Goal: Transaction & Acquisition: Purchase product/service

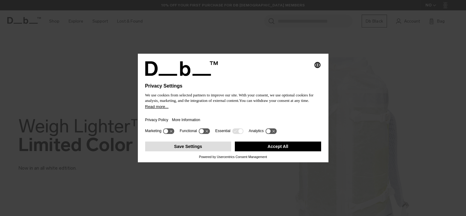
click at [211, 146] on button "Save Settings" at bounding box center [188, 146] width 86 height 10
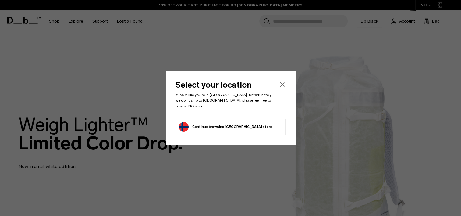
click at [244, 120] on li "Continue browsing [GEOGRAPHIC_DATA] store Continue shopping in [GEOGRAPHIC_DATA]" at bounding box center [230, 127] width 110 height 16
click at [228, 126] on button "Continue browsing [GEOGRAPHIC_DATA] store Continue shopping in [GEOGRAPHIC_DATA]" at bounding box center [225, 127] width 93 height 10
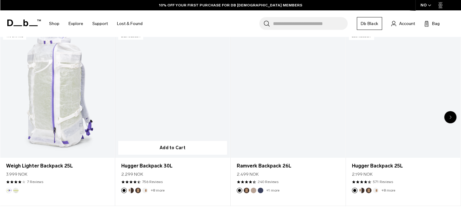
scroll to position [244, 0]
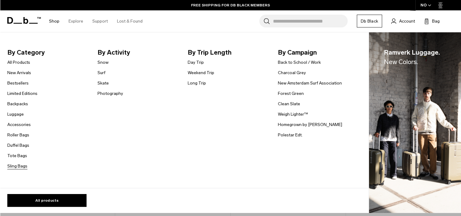
click at [23, 165] on link "Sling Bags" at bounding box center [17, 166] width 20 height 6
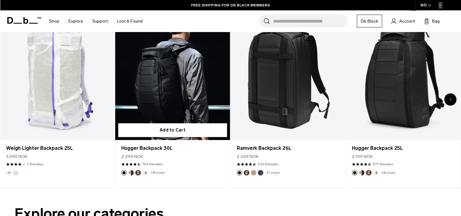
scroll to position [297, 0]
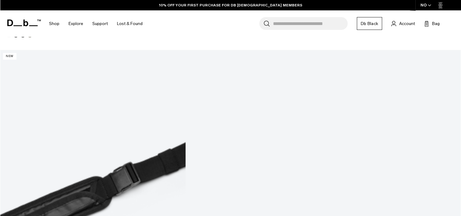
scroll to position [1219, 0]
